Goal: Use online tool/utility: Utilize a website feature to perform a specific function

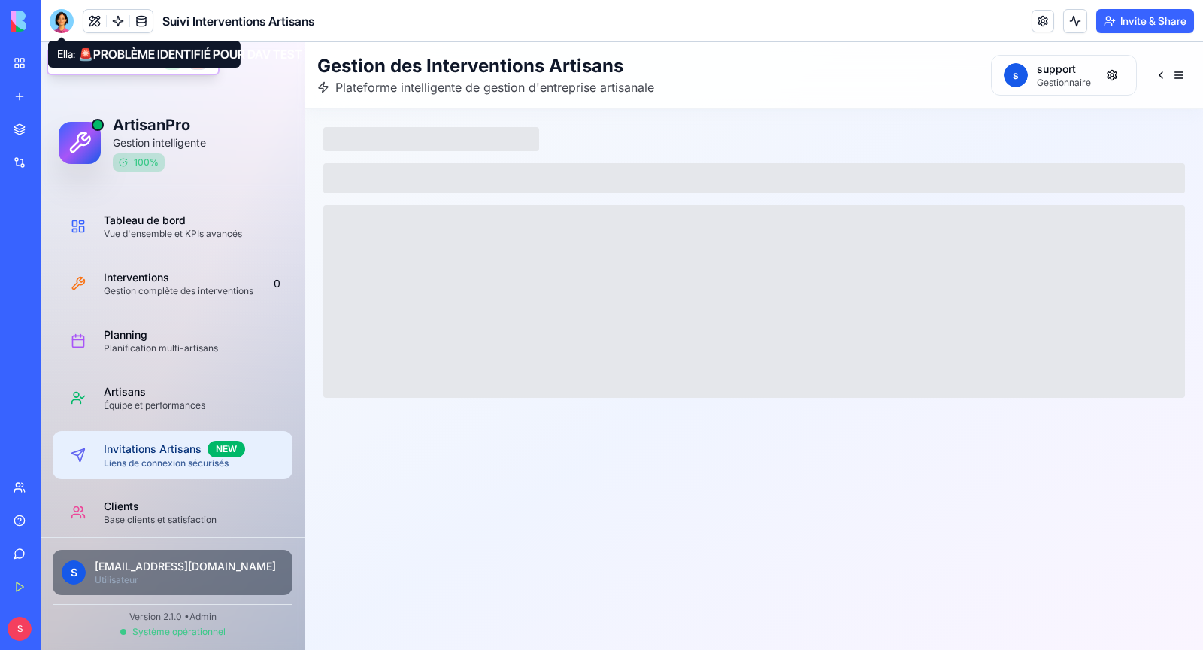
click at [63, 21] on div at bounding box center [62, 21] width 24 height 24
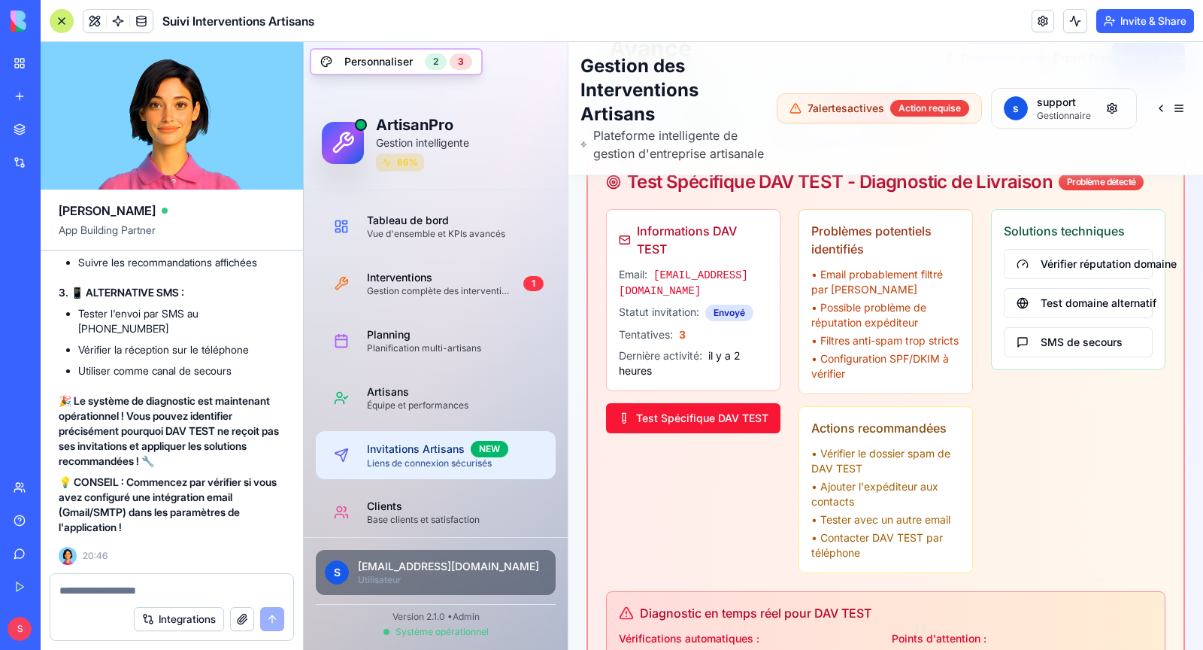
scroll to position [142797, 0]
click at [190, 623] on button "Integrations" at bounding box center [179, 619] width 90 height 24
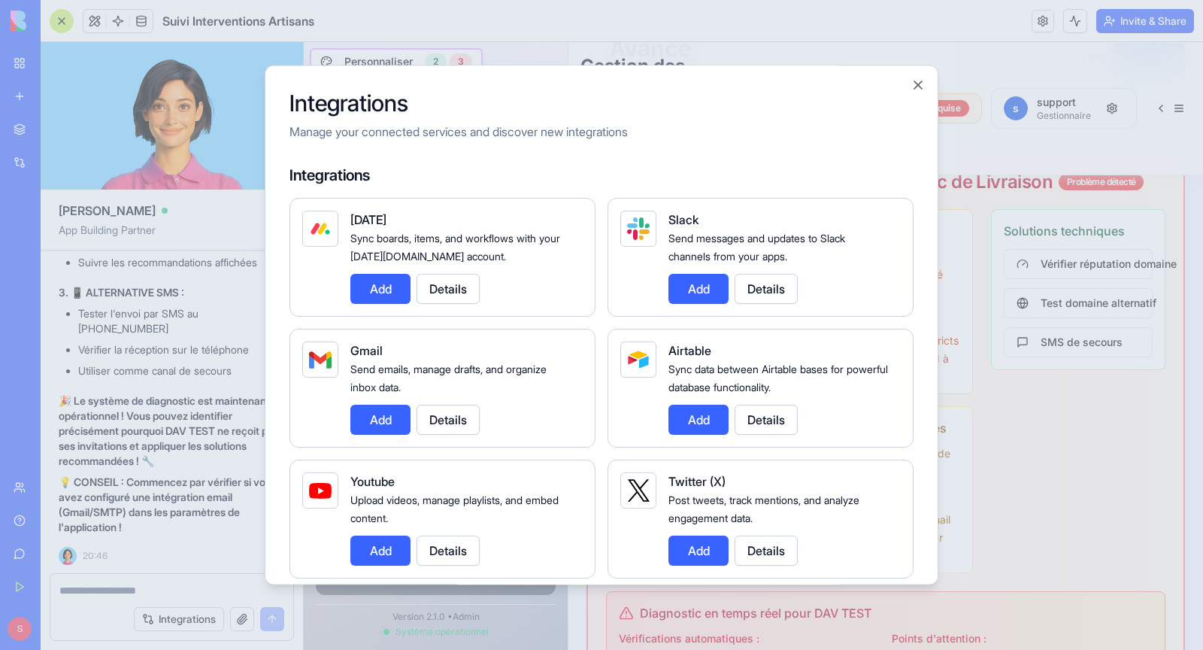
click at [382, 423] on button "Add" at bounding box center [380, 419] width 60 height 30
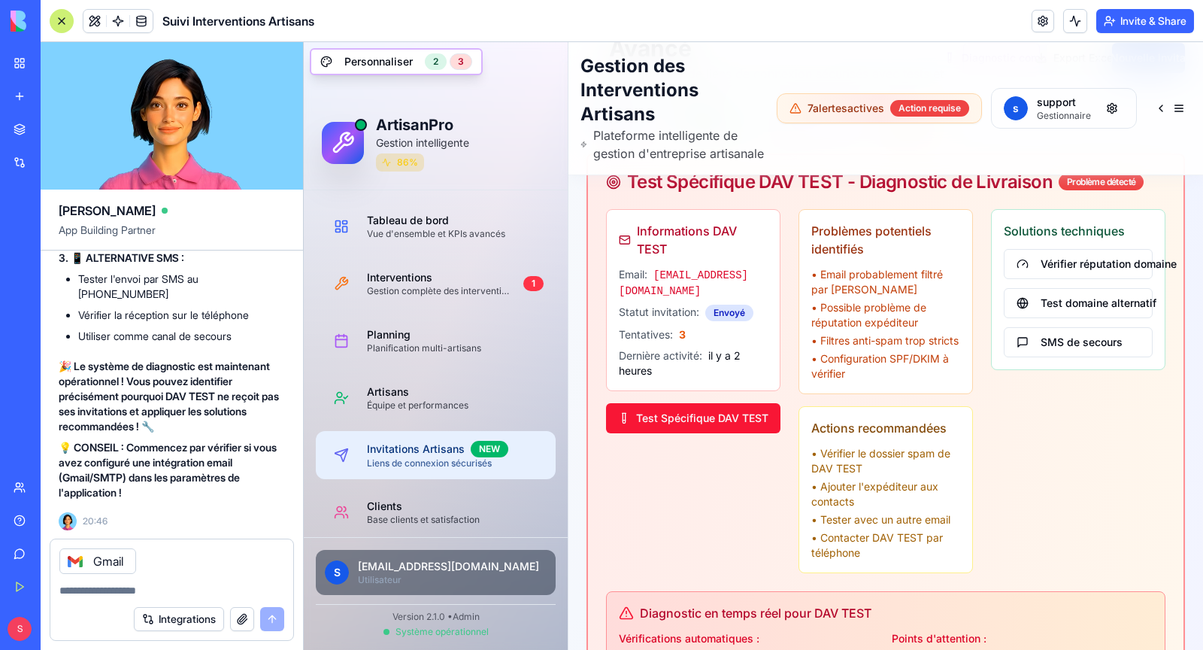
click at [110, 565] on div "Gmail" at bounding box center [97, 561] width 77 height 26
click at [178, 622] on button "Integrations" at bounding box center [179, 619] width 90 height 24
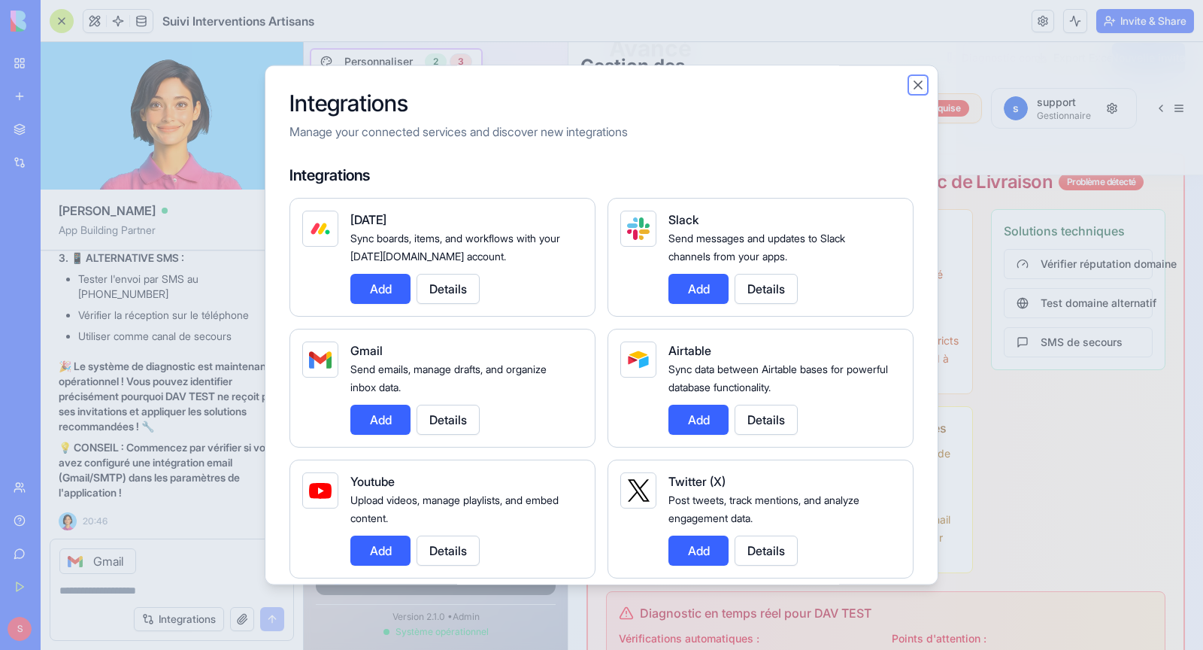
click at [919, 86] on button "Close" at bounding box center [917, 84] width 15 height 15
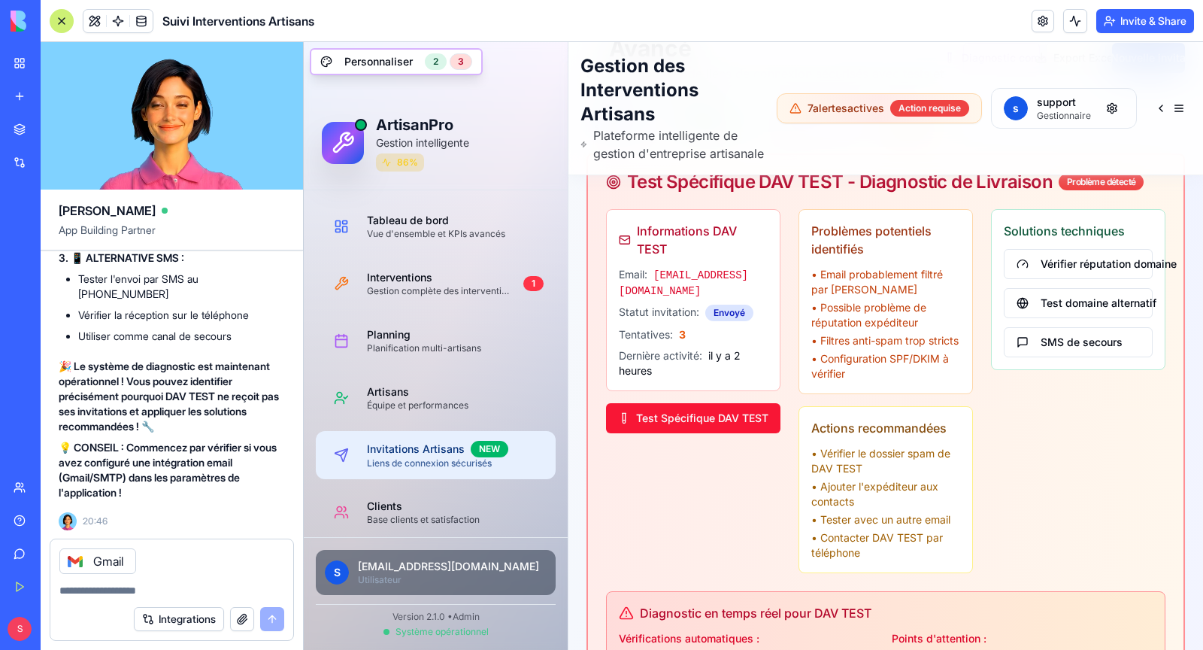
click at [100, 563] on div "Gmail" at bounding box center [97, 561] width 77 height 26
click at [70, 562] on icon at bounding box center [75, 561] width 12 height 12
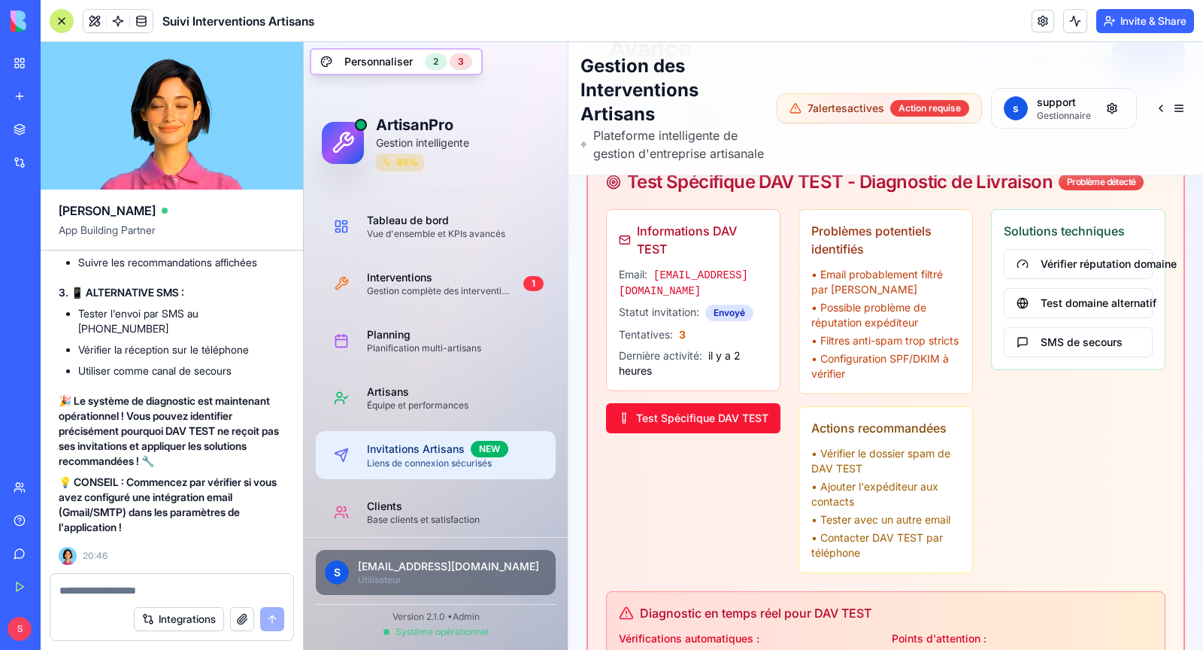
click at [56, 156] on div "Integrations" at bounding box center [46, 162] width 20 height 15
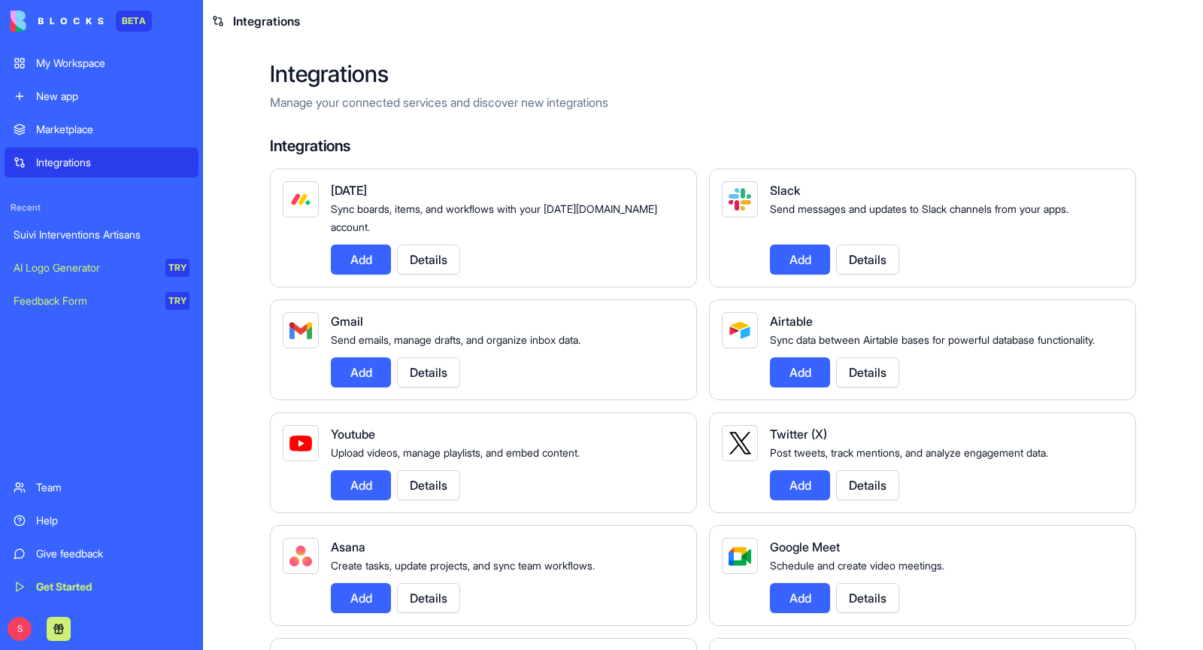
click at [352, 380] on button "Add" at bounding box center [361, 372] width 60 height 30
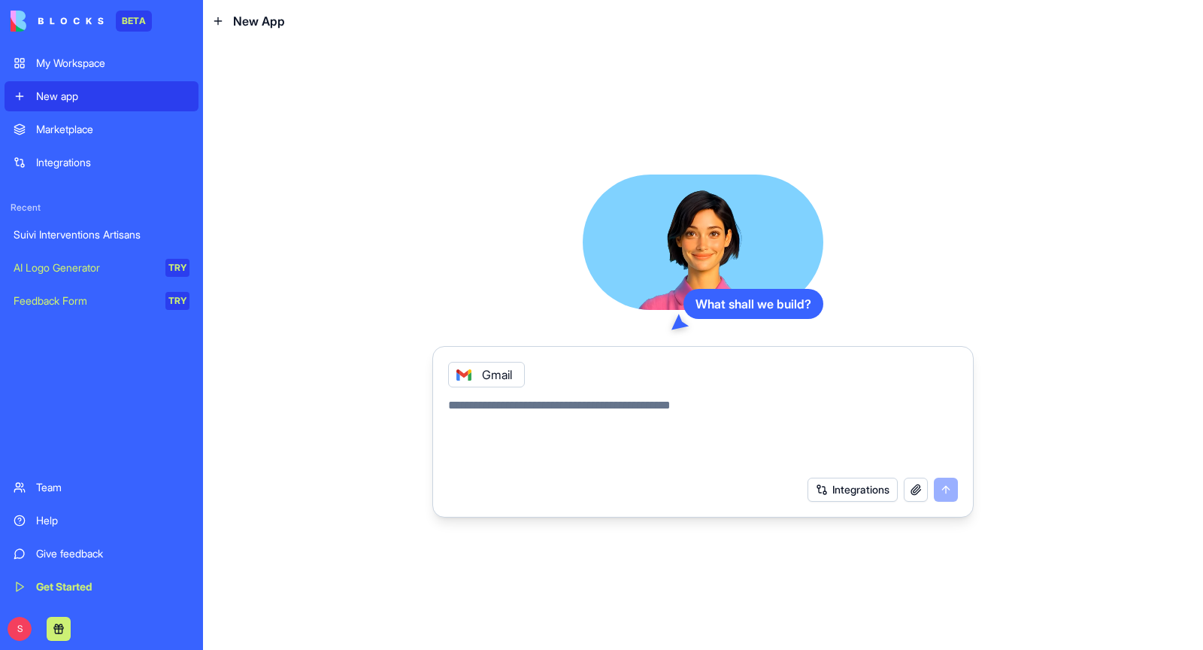
click at [857, 493] on button "Integrations" at bounding box center [852, 489] width 90 height 24
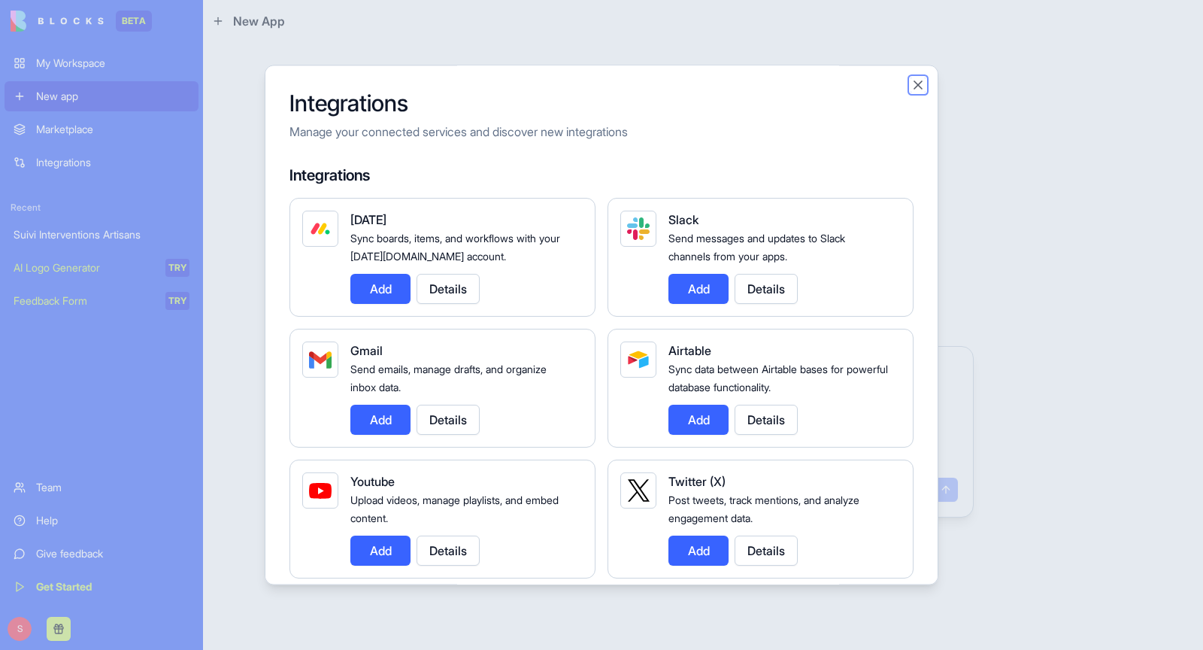
click at [918, 82] on button "Close" at bounding box center [917, 84] width 15 height 15
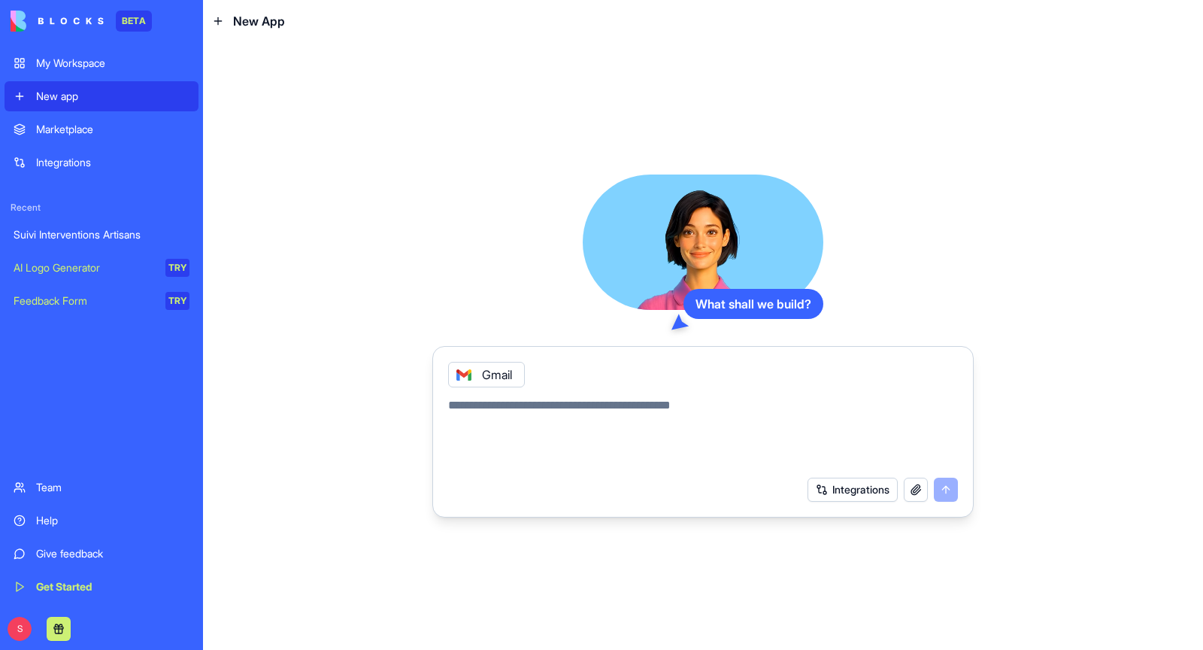
click at [110, 168] on div "Integrations" at bounding box center [112, 162] width 153 height 15
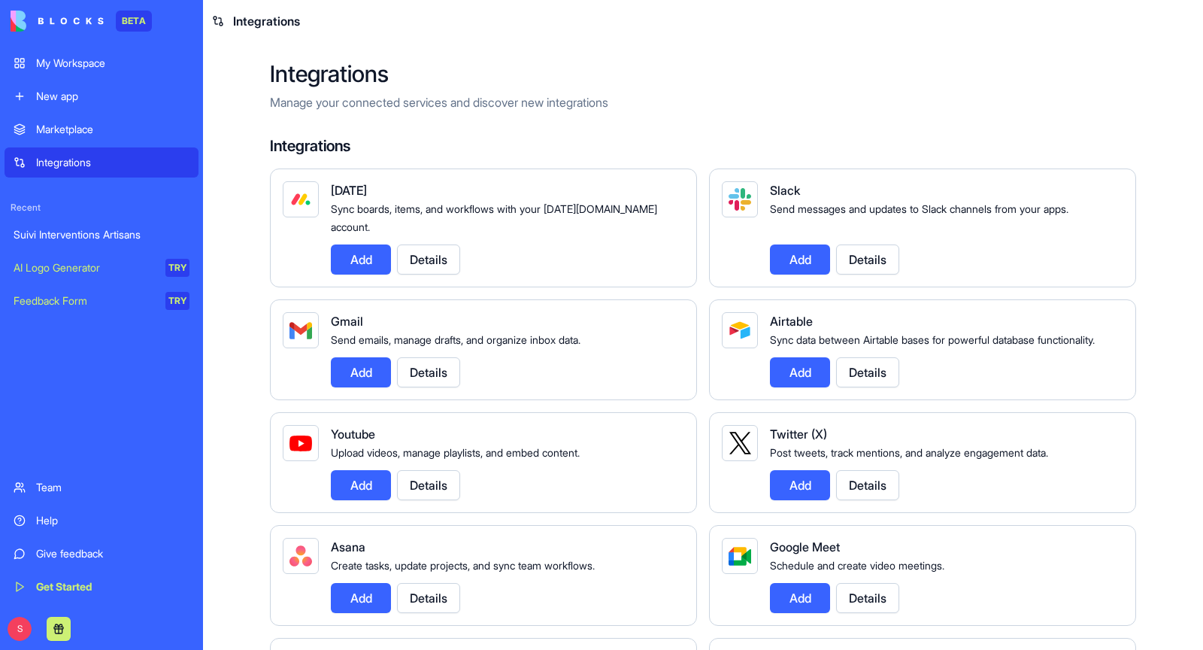
click at [365, 371] on button "Add" at bounding box center [361, 372] width 60 height 30
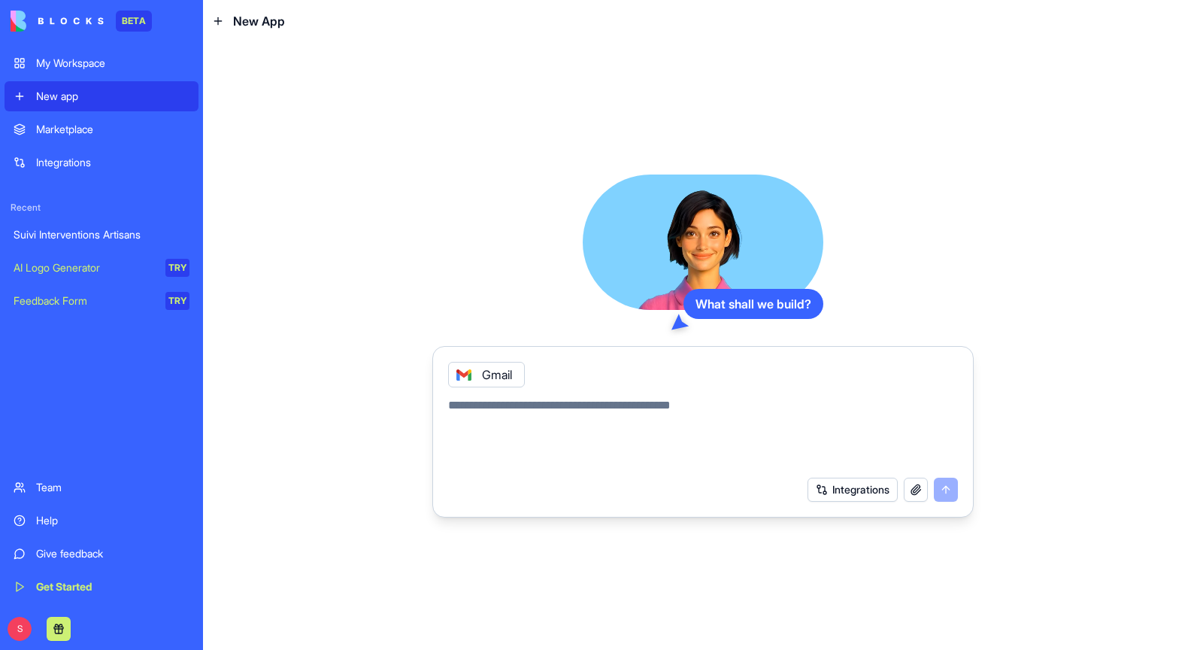
click at [119, 156] on div "Integrations" at bounding box center [112, 162] width 153 height 15
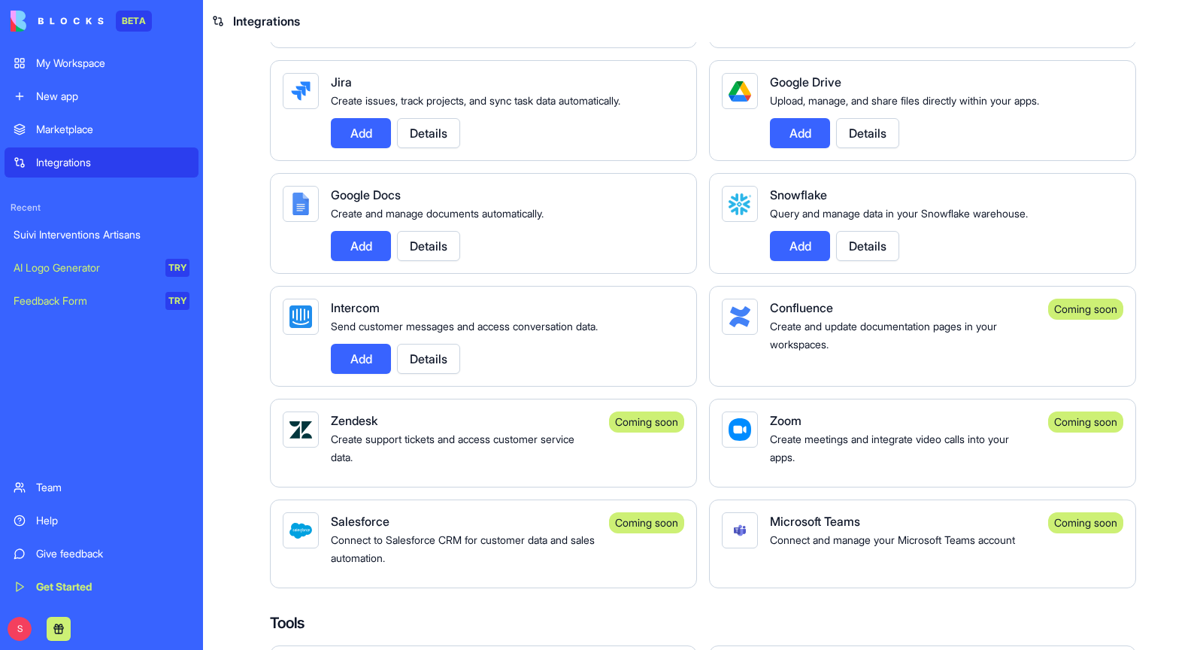
scroll to position [1167, 0]
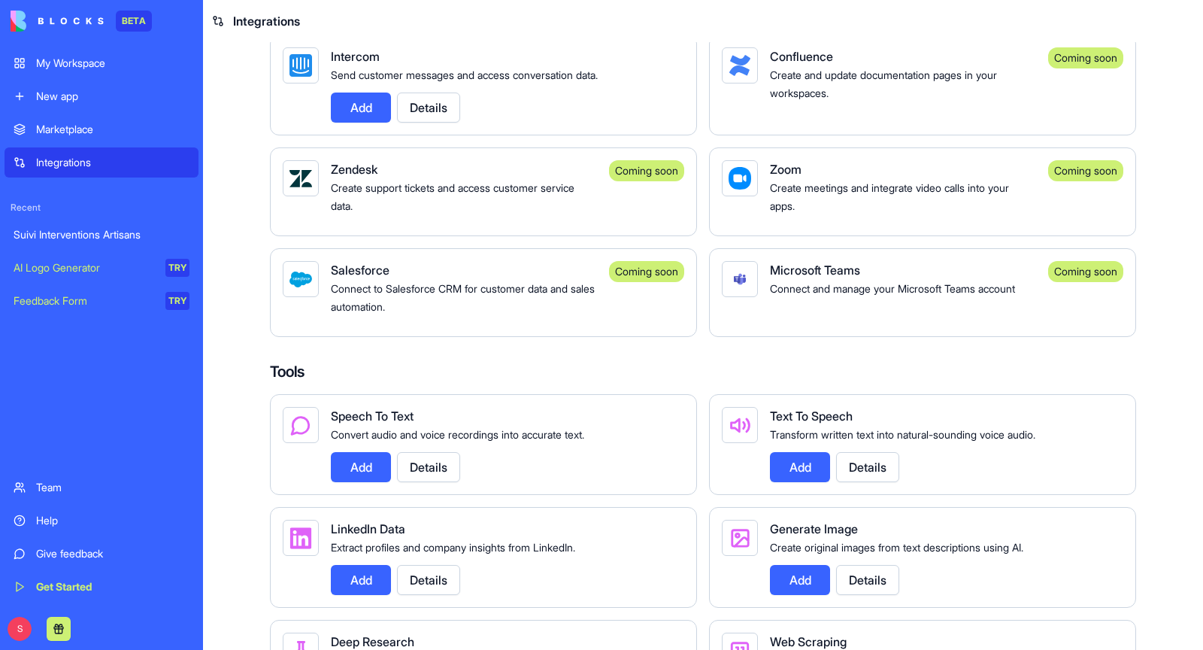
click at [90, 62] on div "My Workspace" at bounding box center [112, 63] width 153 height 15
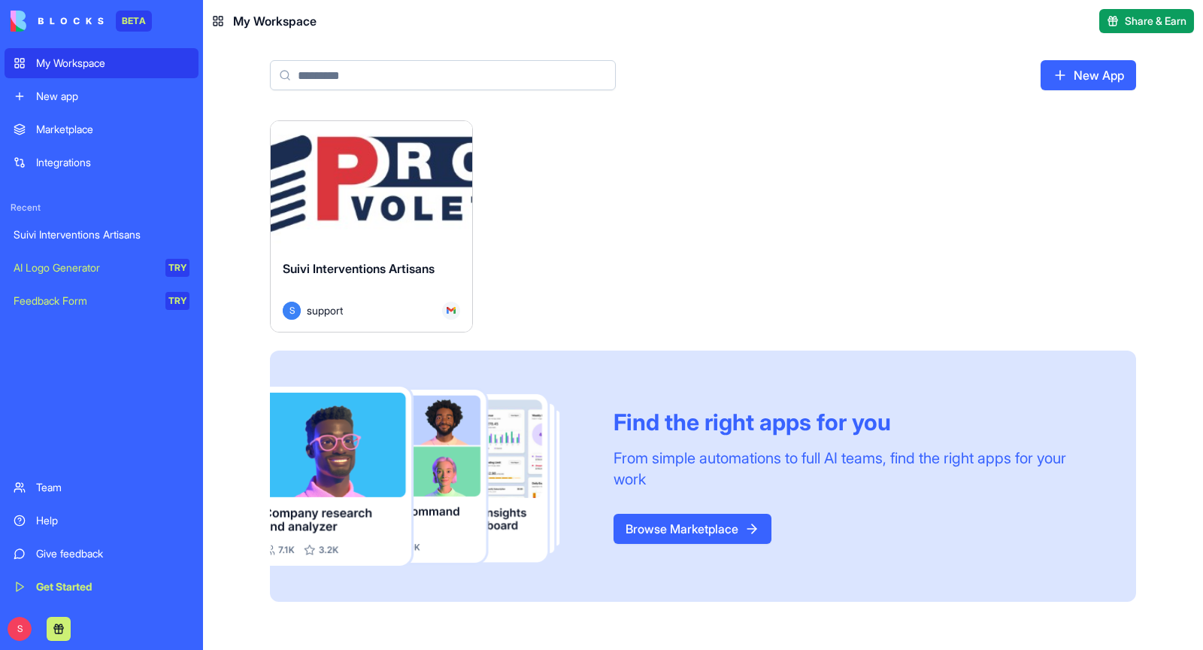
click at [378, 246] on div "Launch" at bounding box center [371, 184] width 201 height 126
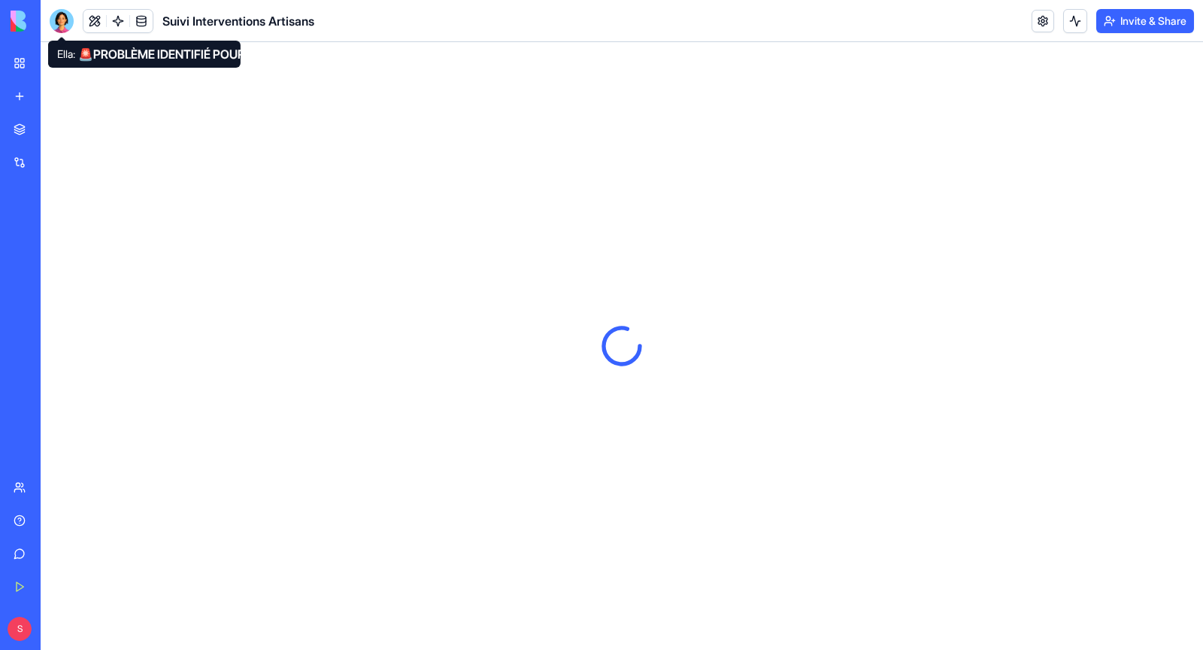
click at [61, 23] on div at bounding box center [62, 21] width 24 height 24
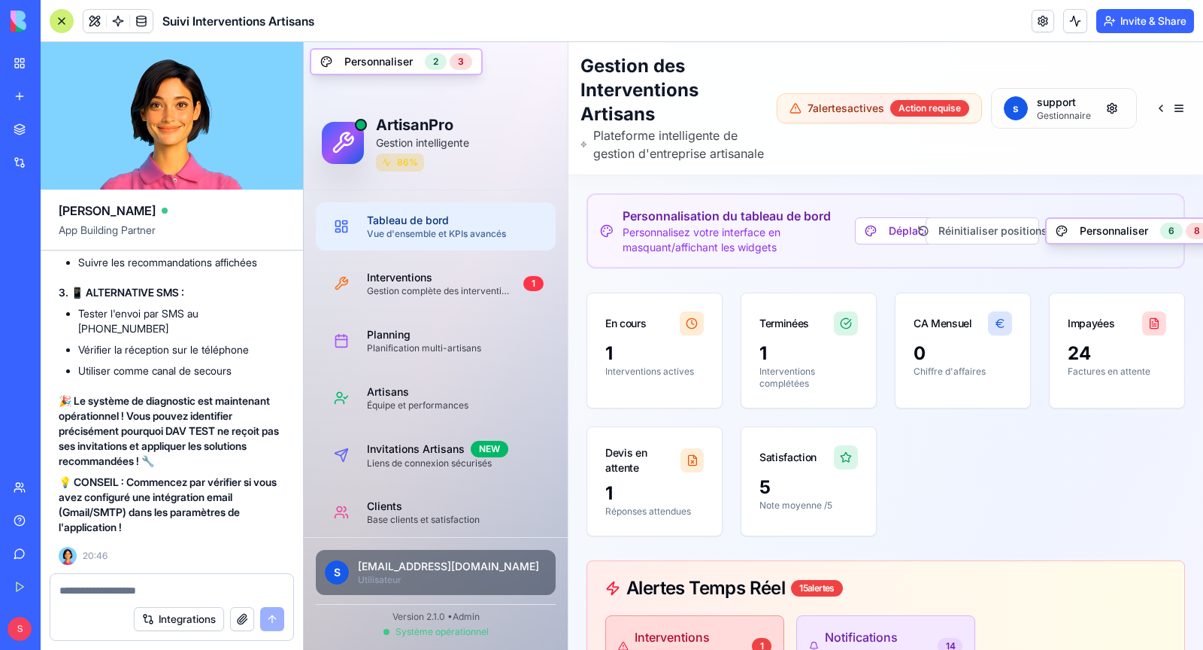
scroll to position [142994, 0]
click at [165, 588] on textarea at bounding box center [171, 590] width 225 height 15
click at [1041, 20] on link at bounding box center [1042, 21] width 23 height 23
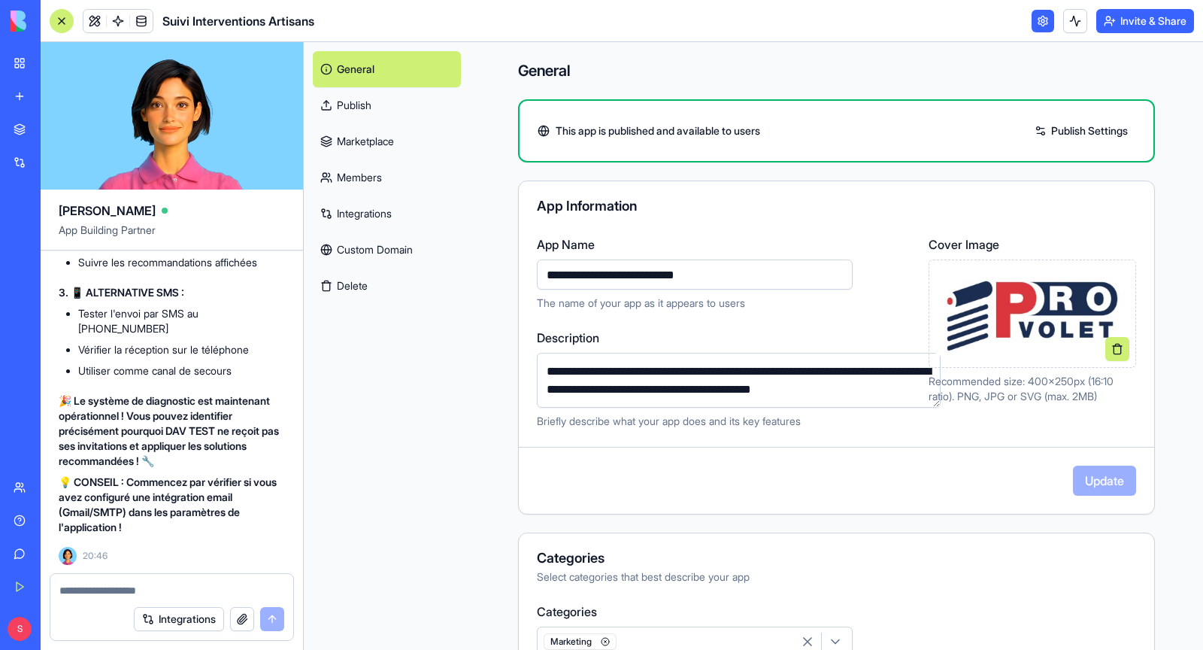
click at [356, 220] on link "Integrations" at bounding box center [387, 213] width 148 height 36
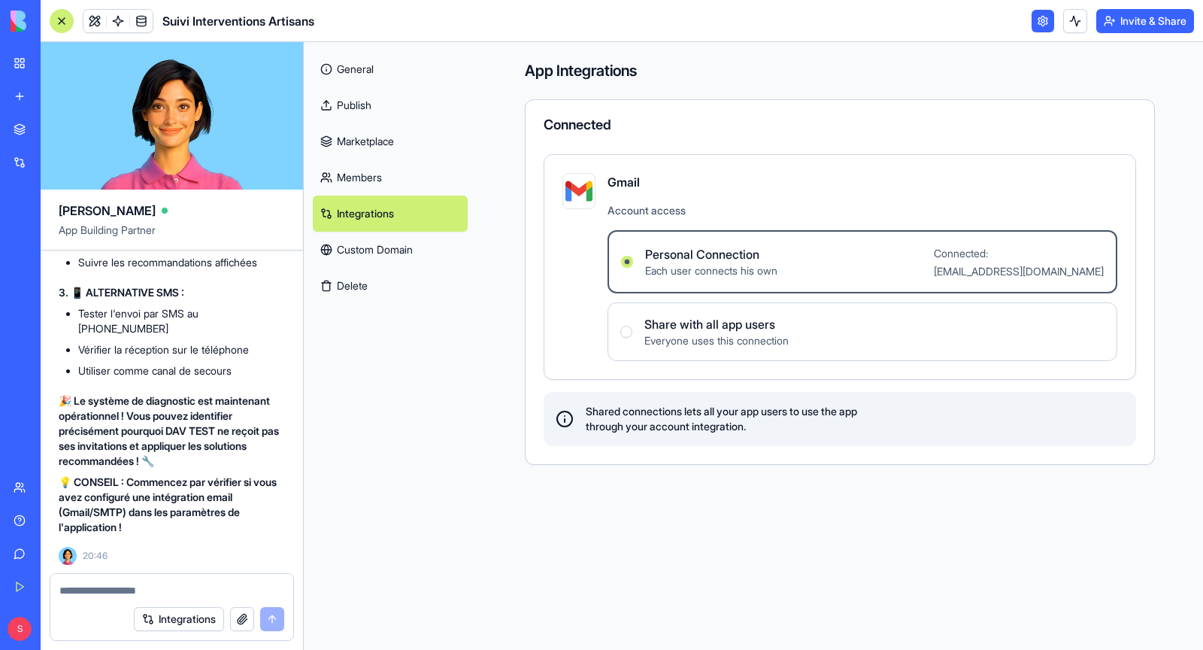
click at [71, 21] on div at bounding box center [62, 21] width 24 height 24
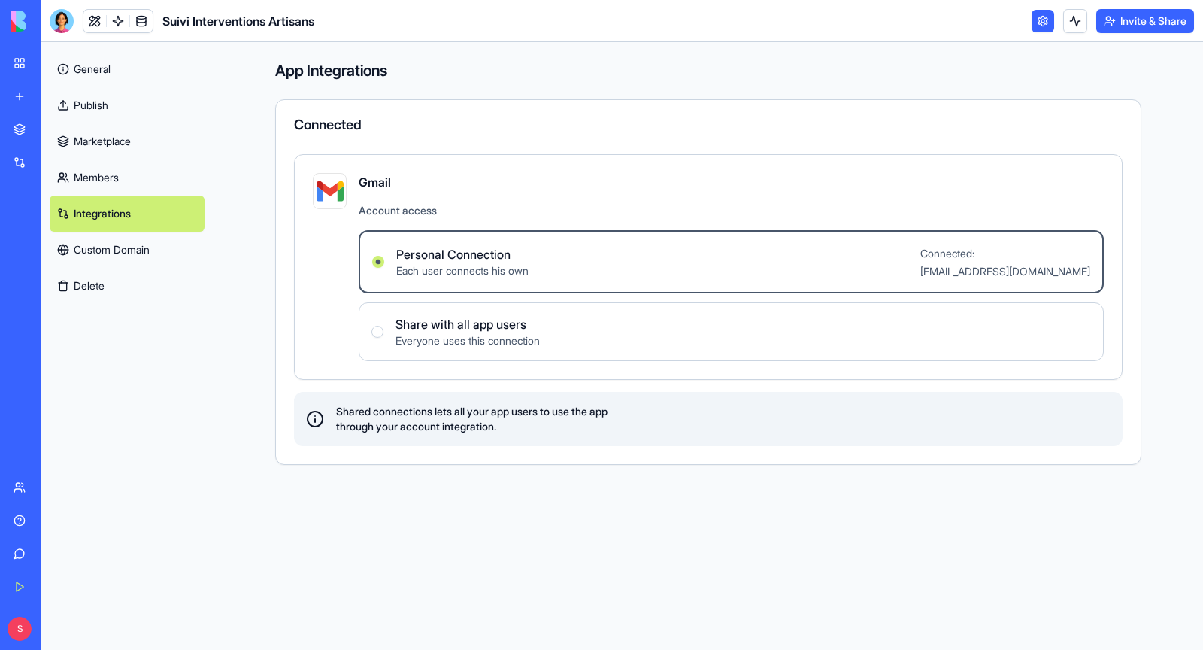
click at [1048, 18] on link at bounding box center [1042, 21] width 23 height 23
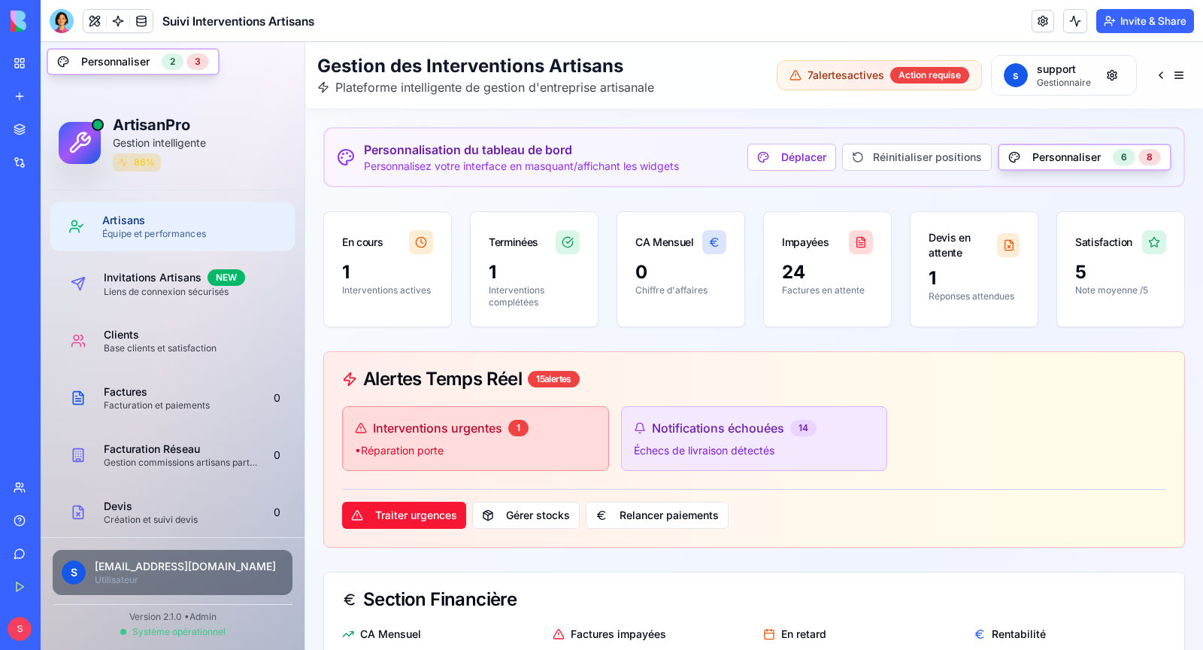
scroll to position [200, 0]
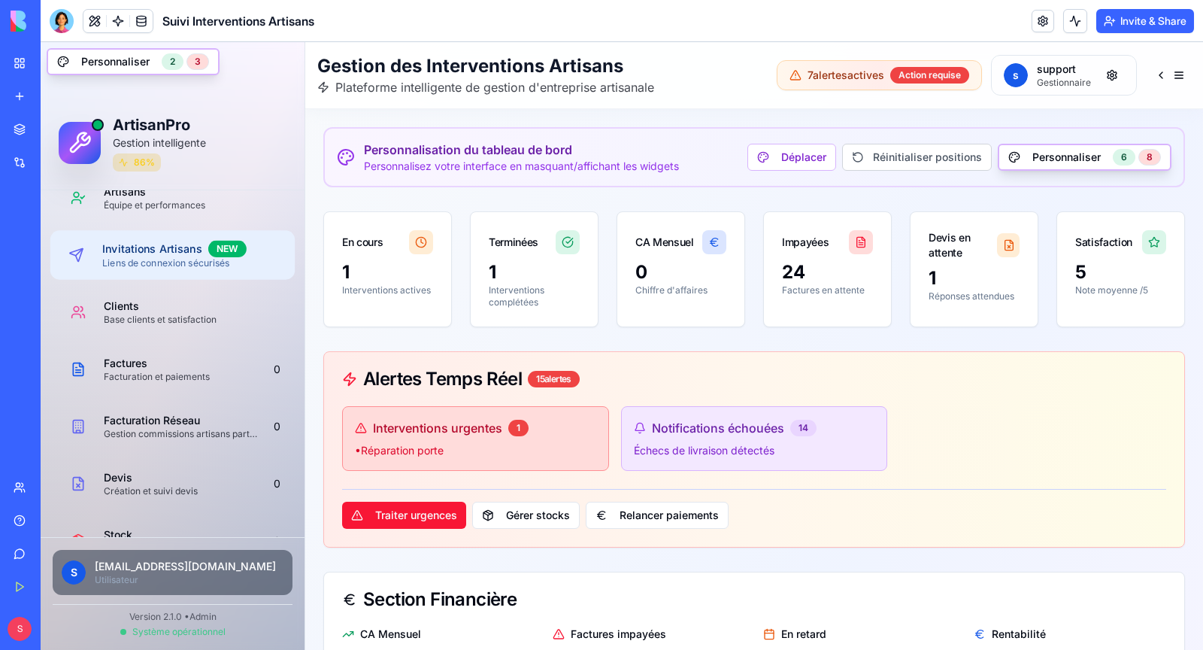
click at [174, 263] on div "Liens de connexion sécurisés" at bounding box center [192, 263] width 180 height 12
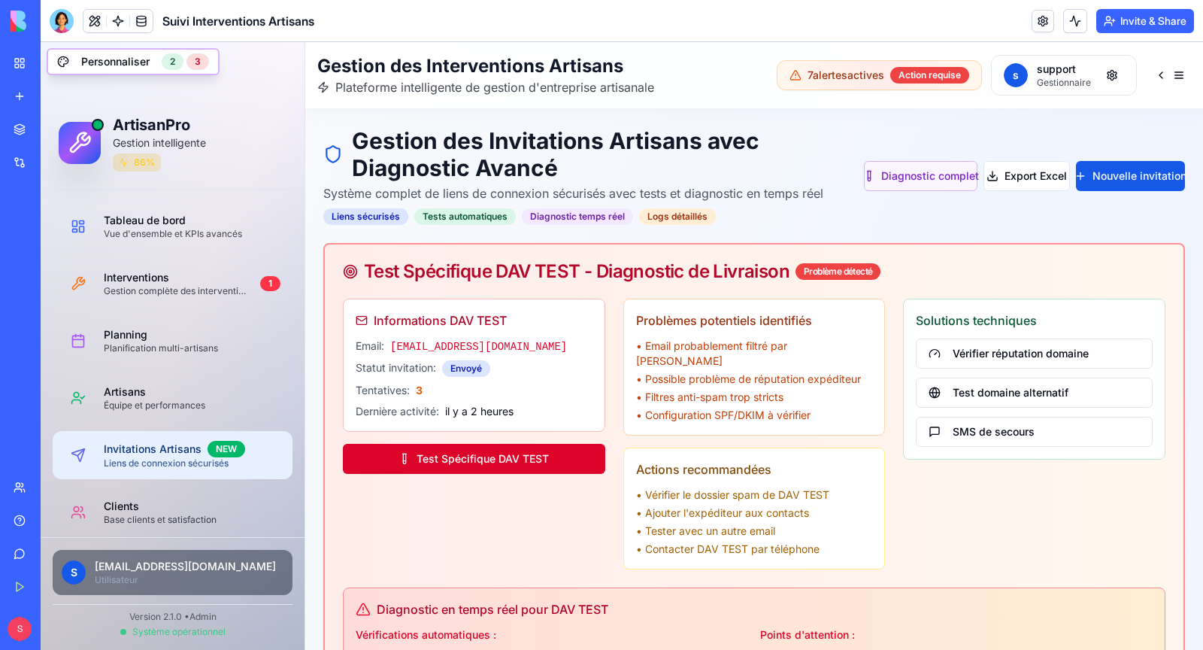
click at [521, 459] on button "Test Spécifique DAV TEST" at bounding box center [474, 459] width 262 height 30
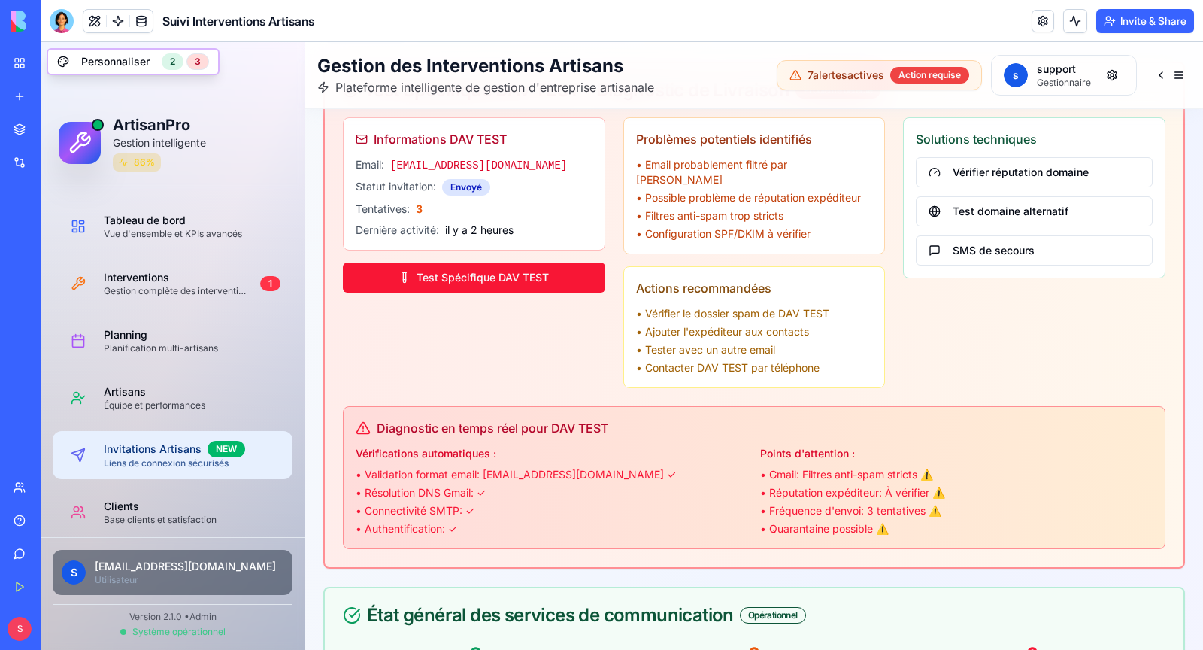
scroll to position [199, 0]
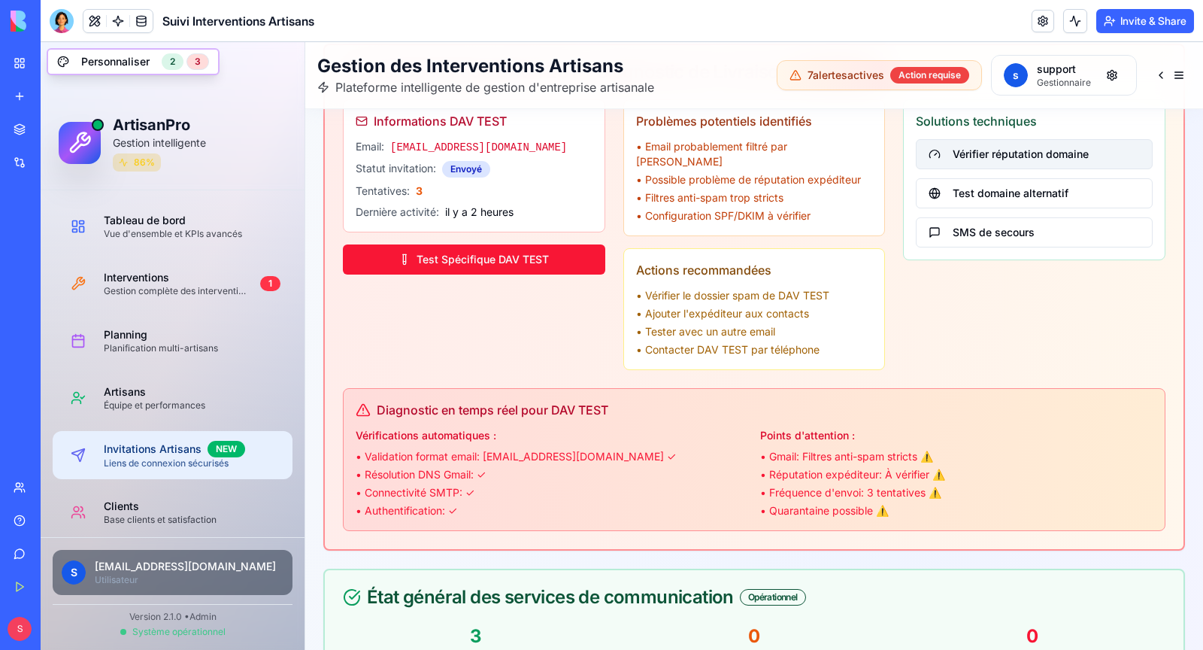
click at [1031, 154] on button "Vérifier réputation domaine" at bounding box center [1034, 154] width 237 height 30
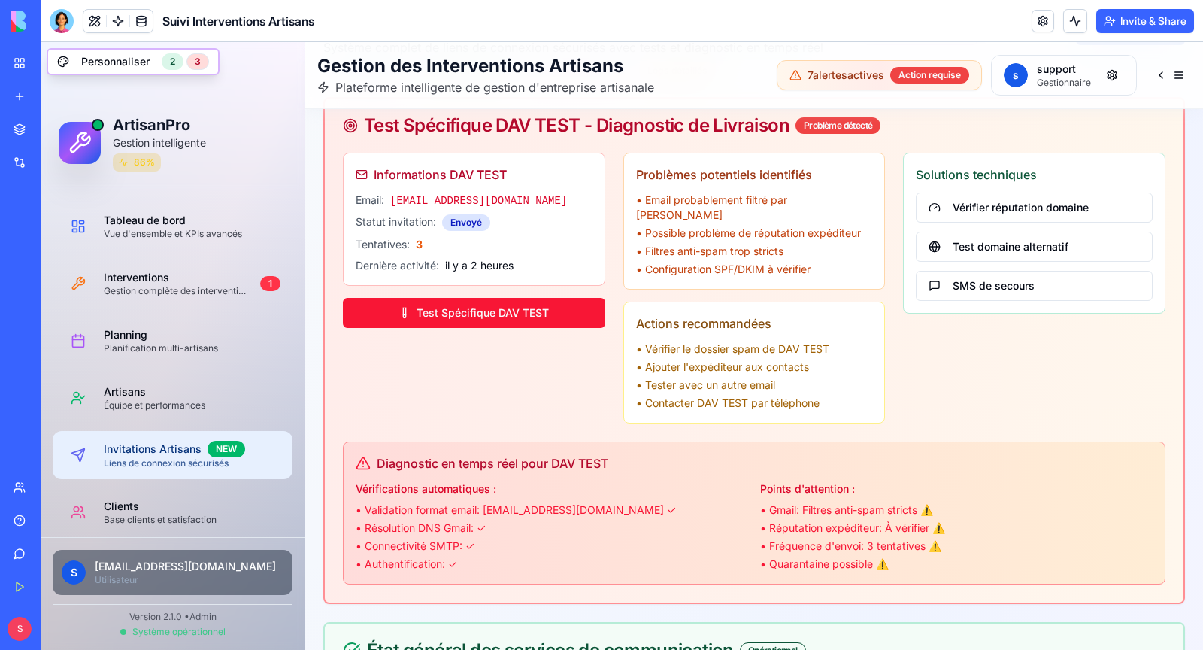
scroll to position [131, 0]
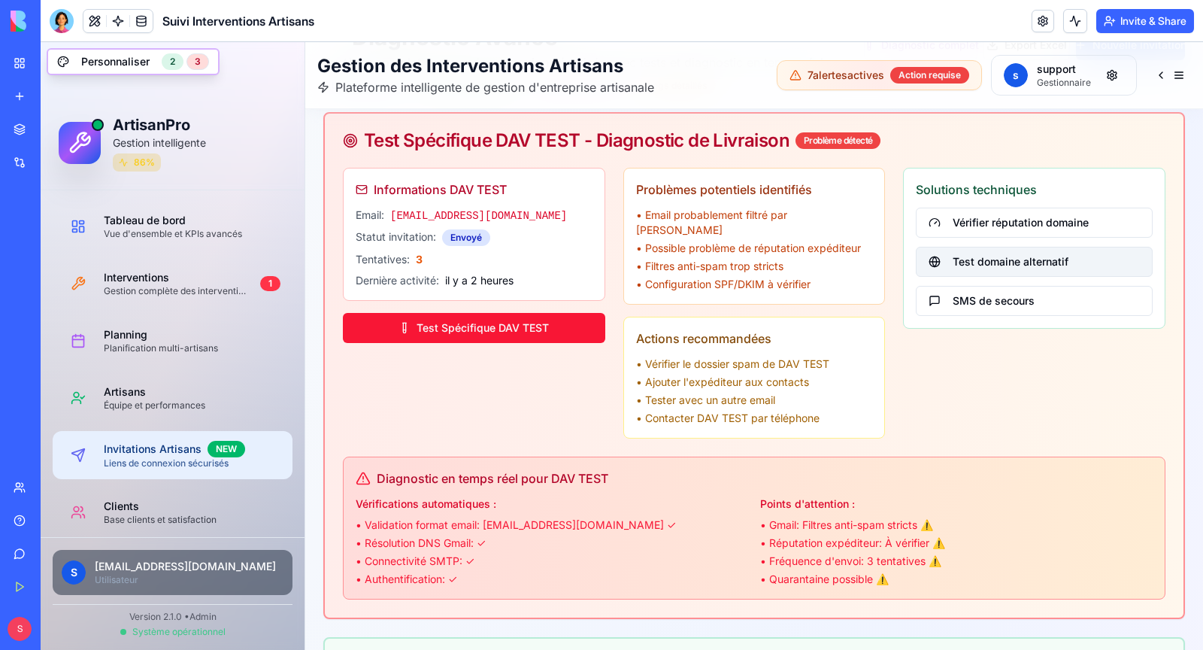
click at [988, 265] on button "Test domaine alternatif" at bounding box center [1034, 262] width 237 height 30
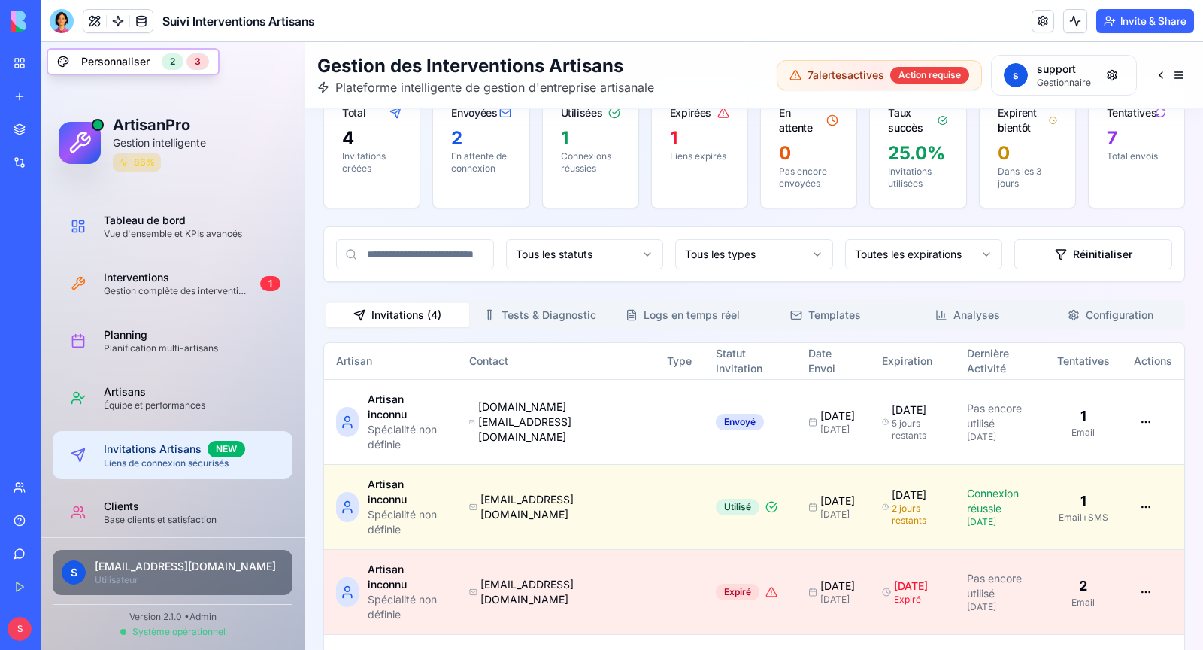
scroll to position [1303, 0]
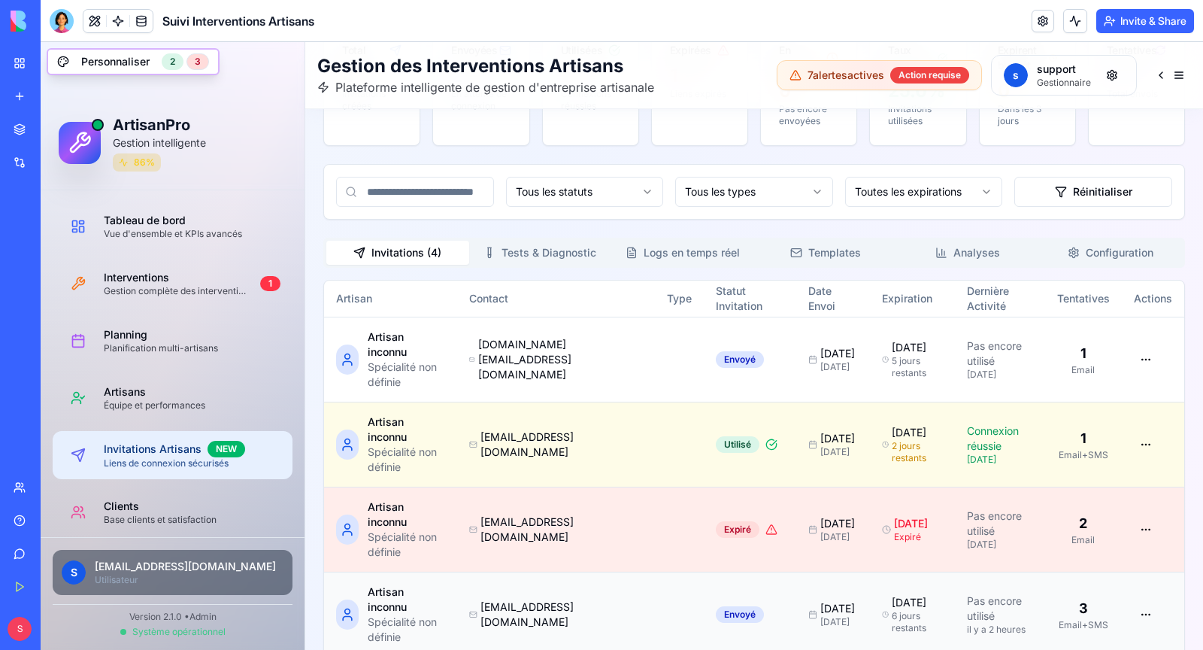
click at [374, 584] on div "Artisan inconnu" at bounding box center [407, 599] width 78 height 30
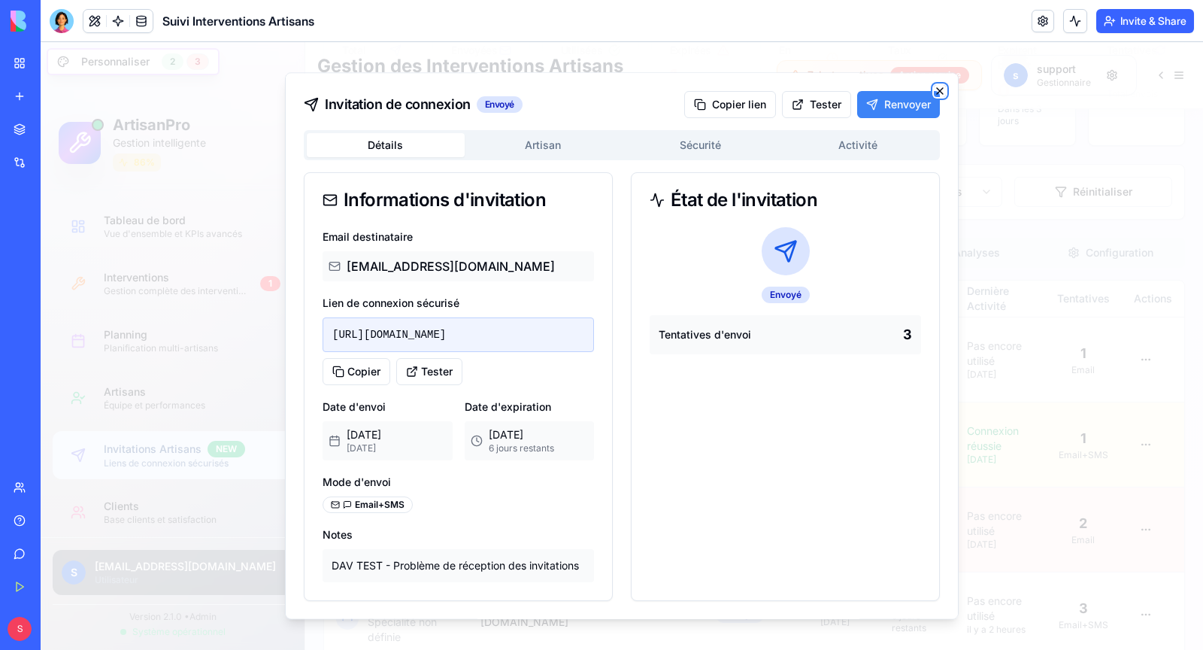
click at [939, 89] on icon "button" at bounding box center [940, 91] width 12 height 12
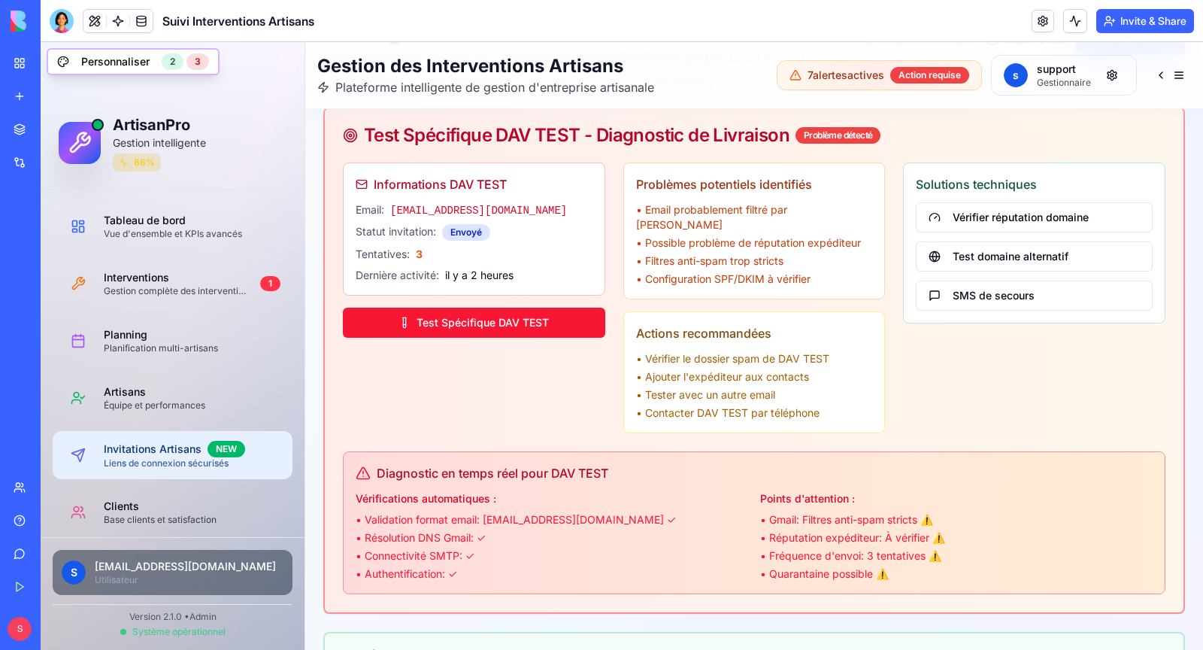
scroll to position [0, 0]
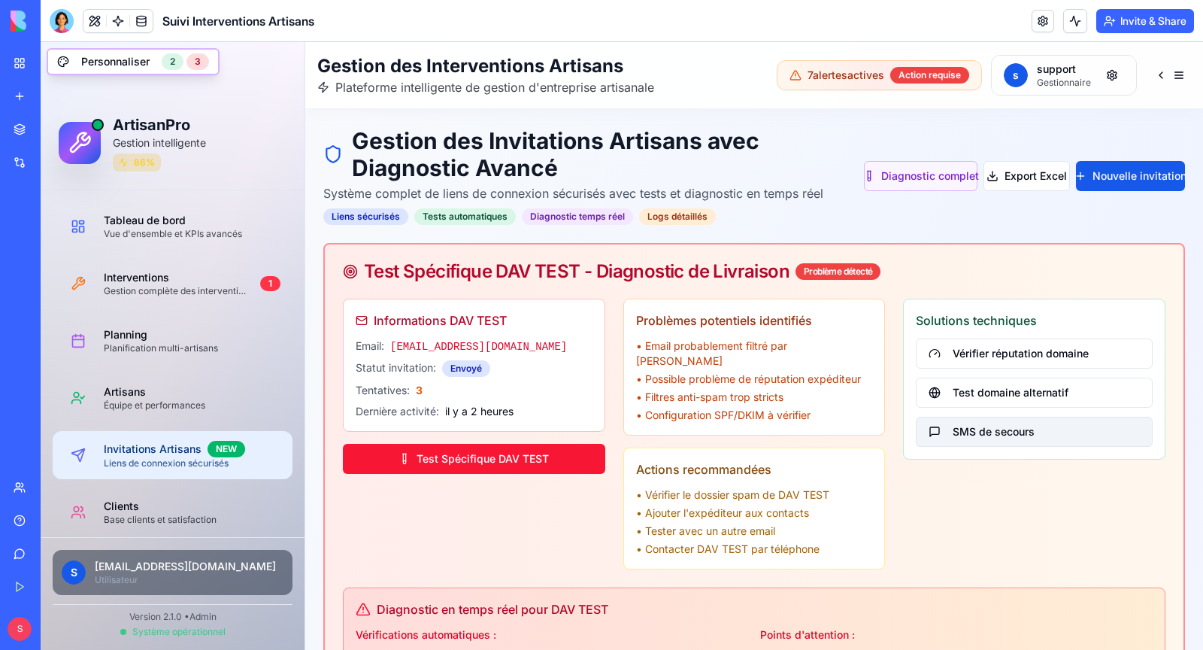
click at [986, 432] on button "SMS de secours" at bounding box center [1034, 432] width 237 height 30
click at [678, 217] on div "Logs détaillés" at bounding box center [677, 216] width 77 height 17
click at [938, 167] on button "Diagnostic complet" at bounding box center [921, 176] width 114 height 30
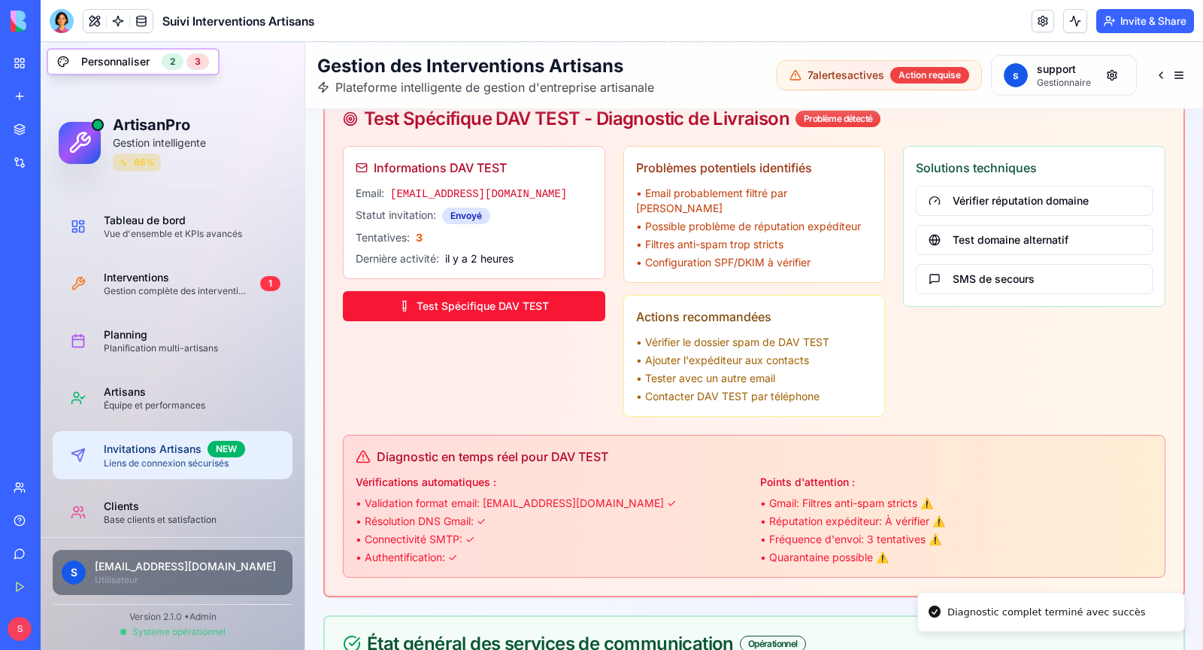
scroll to position [155, 0]
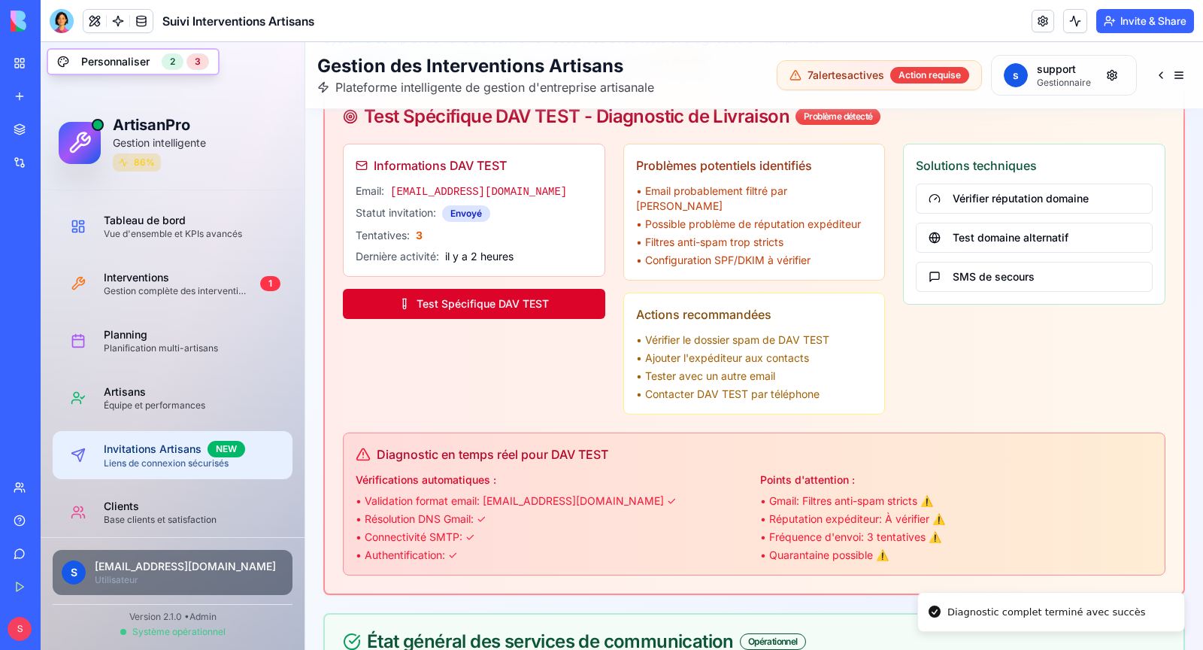
click at [488, 289] on button "Test Spécifique DAV TEST" at bounding box center [474, 304] width 262 height 30
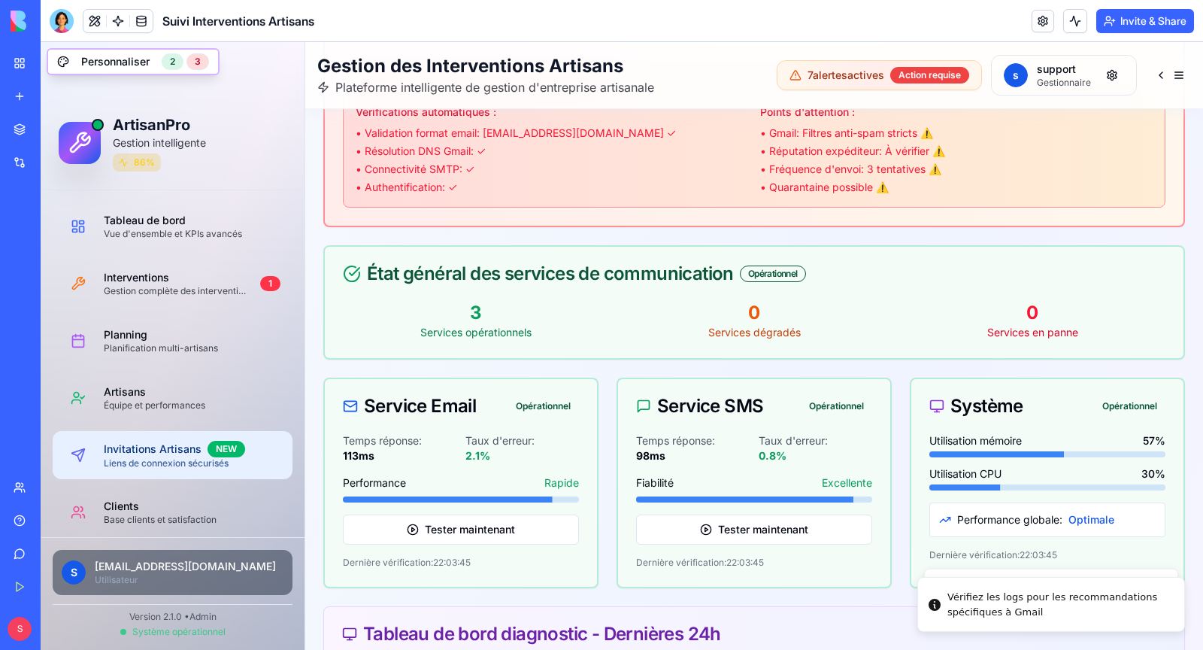
scroll to position [0, 0]
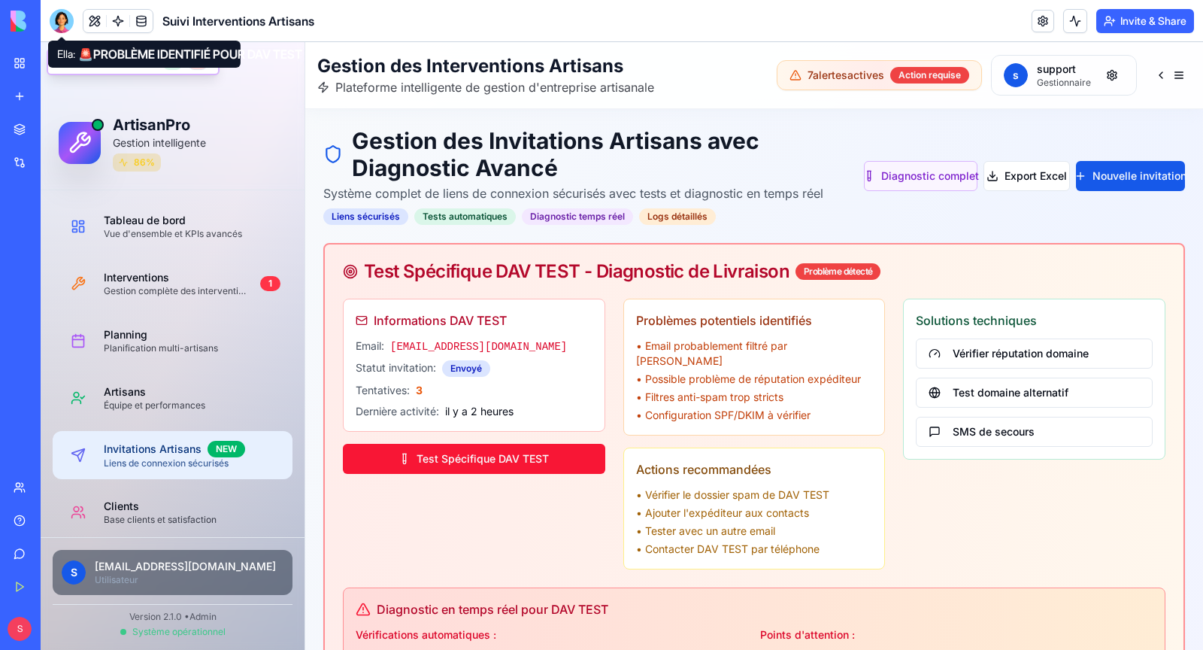
click at [62, 26] on div at bounding box center [62, 21] width 24 height 24
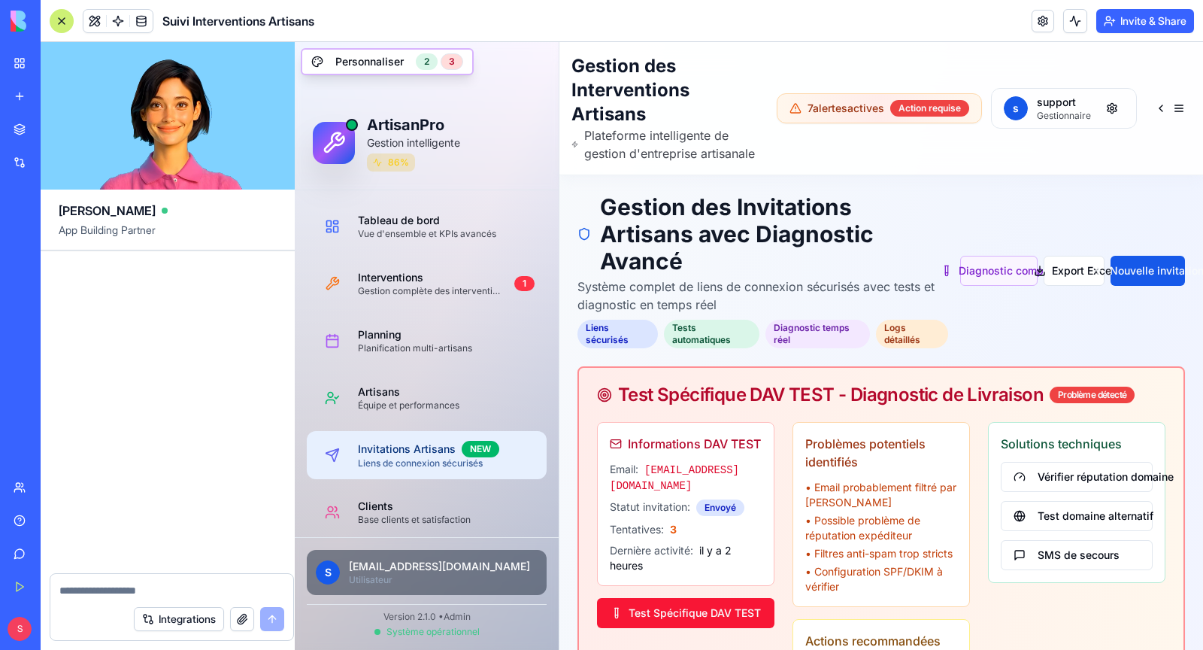
scroll to position [142994, 0]
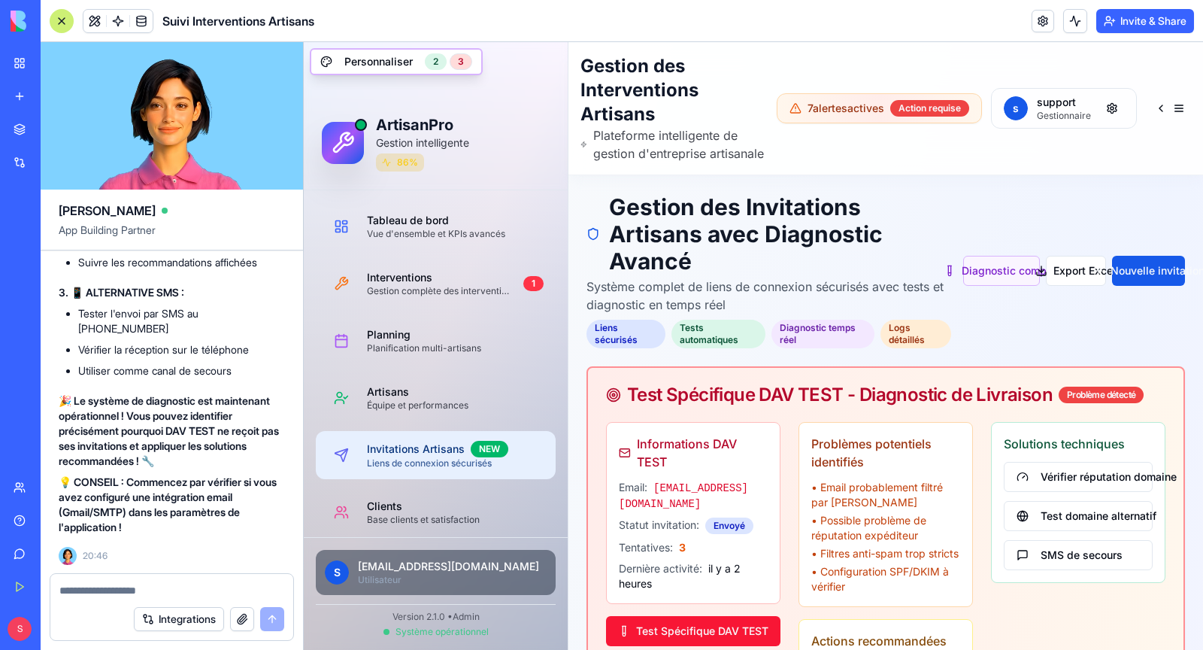
click at [121, 583] on textarea at bounding box center [171, 590] width 225 height 15
type textarea "**********"
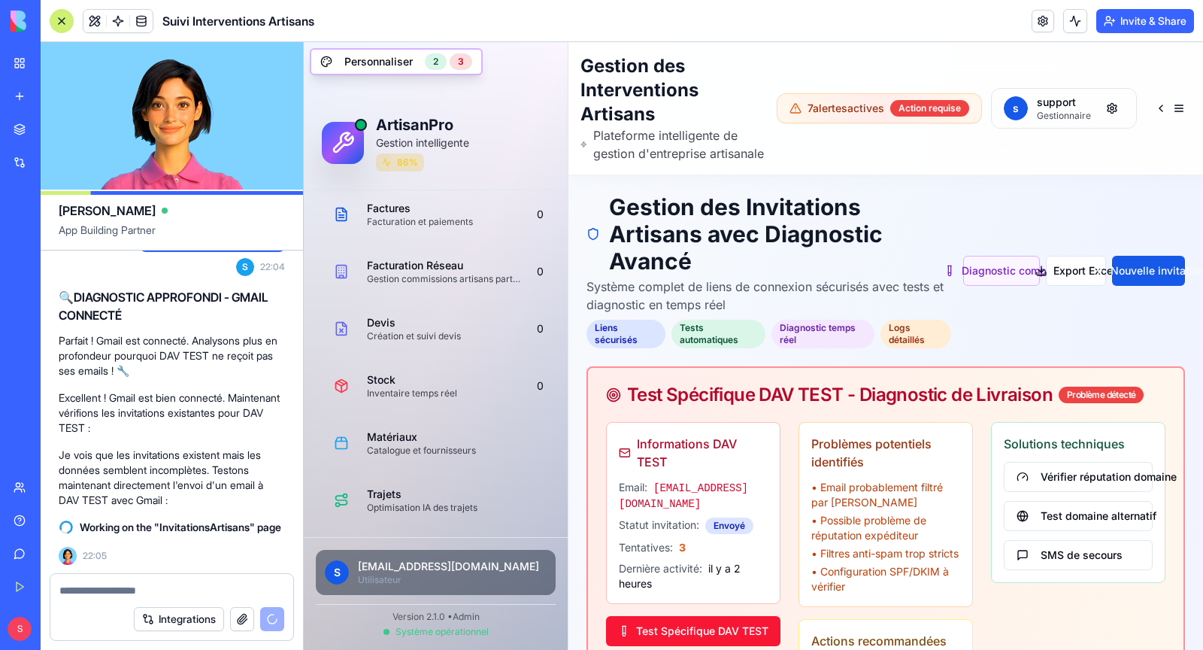
scroll to position [350, 0]
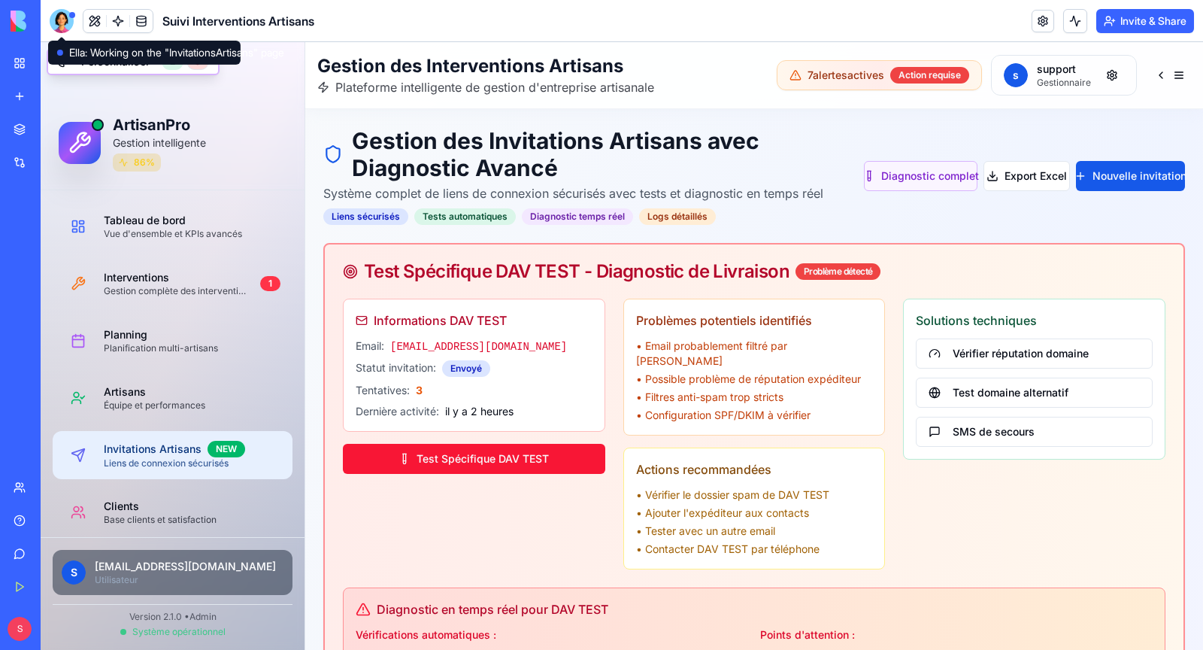
click at [63, 29] on div at bounding box center [62, 21] width 24 height 24
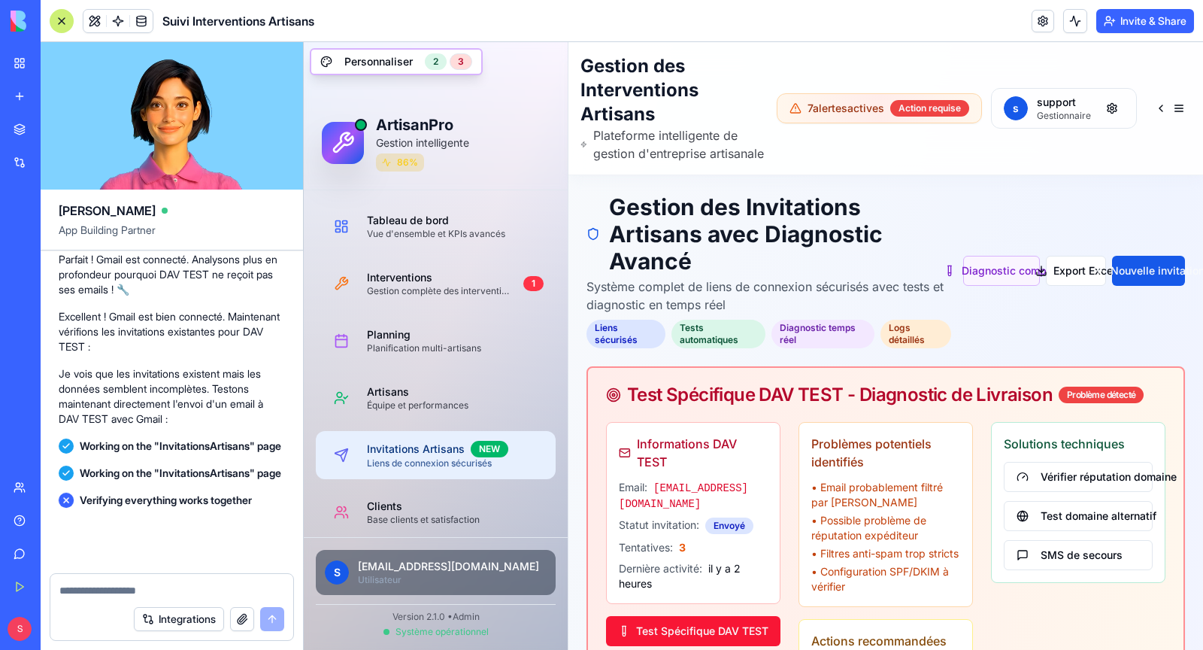
scroll to position [143467, 0]
